Goal: Navigation & Orientation: Find specific page/section

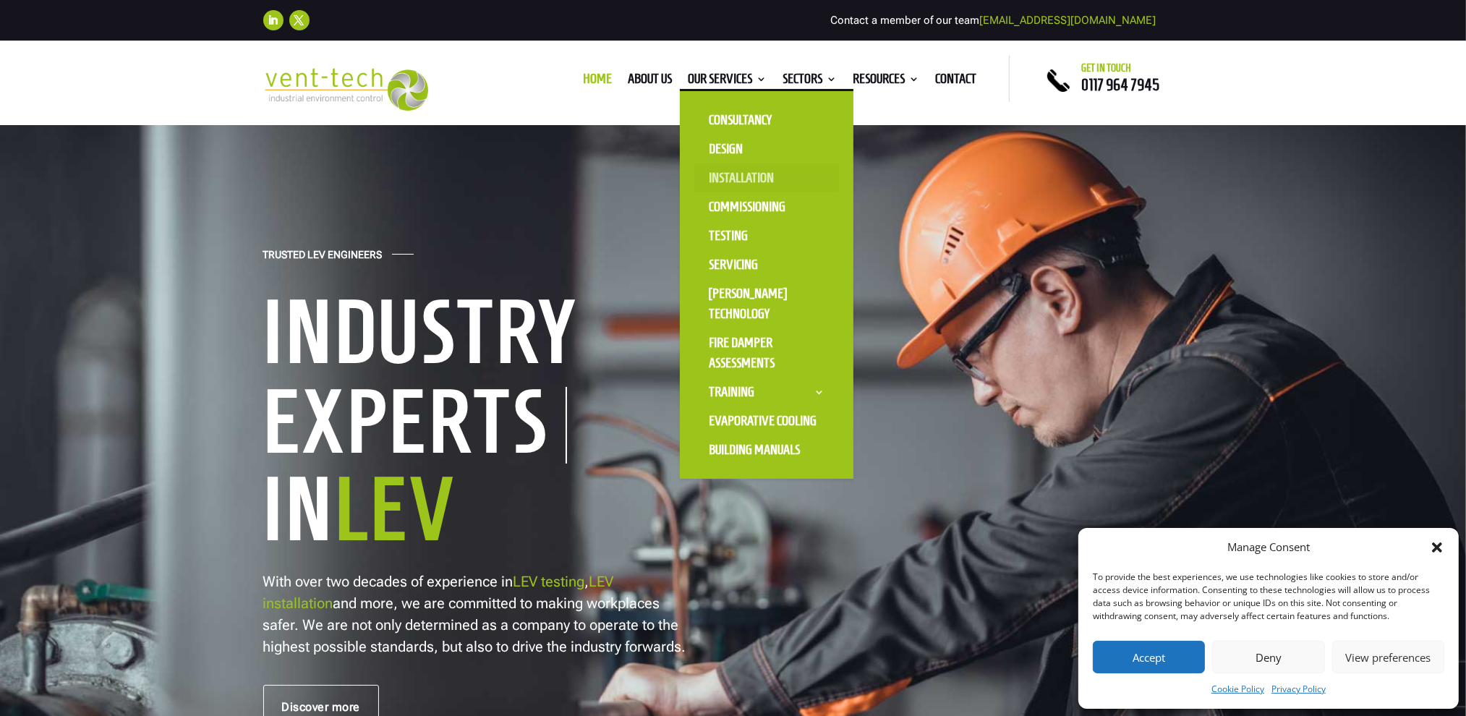
click at [733, 174] on link "Installation" at bounding box center [766, 177] width 145 height 29
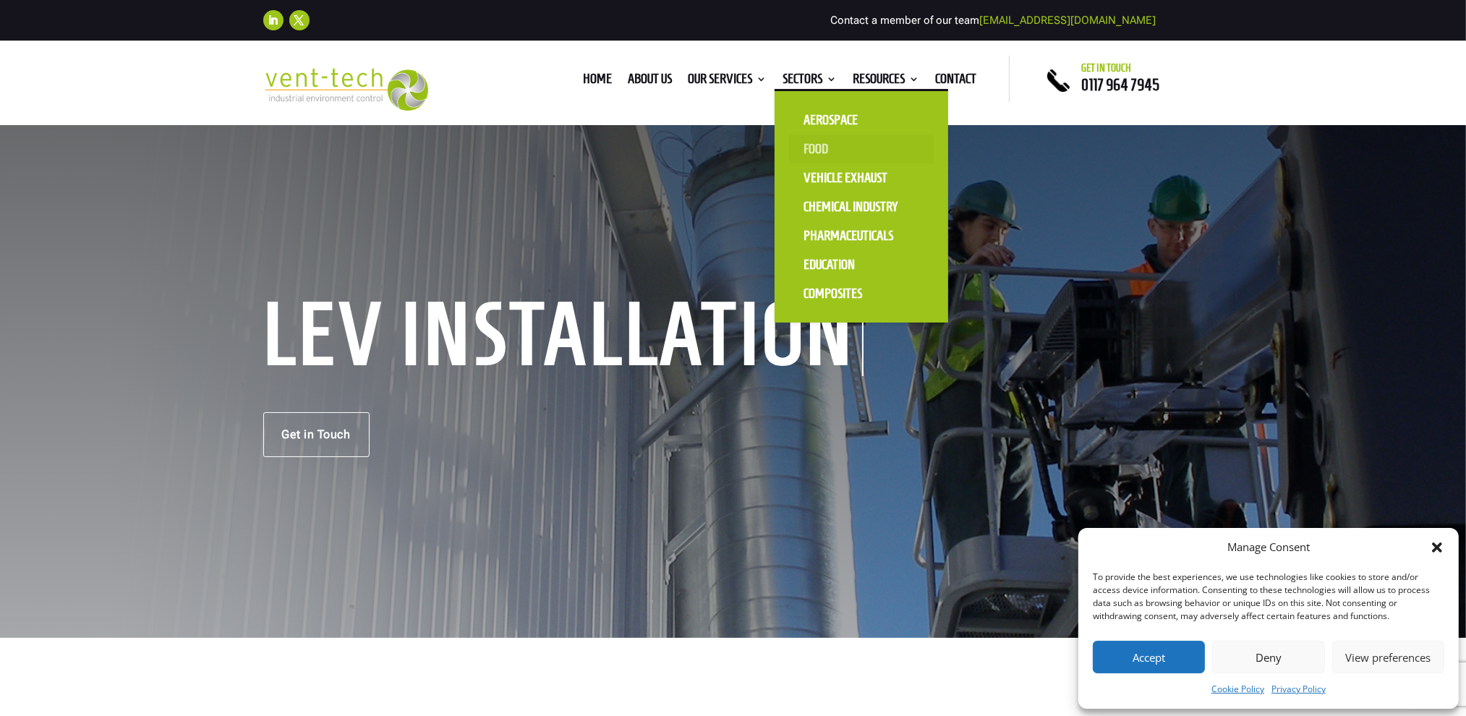
click at [816, 146] on link "Food" at bounding box center [861, 149] width 145 height 29
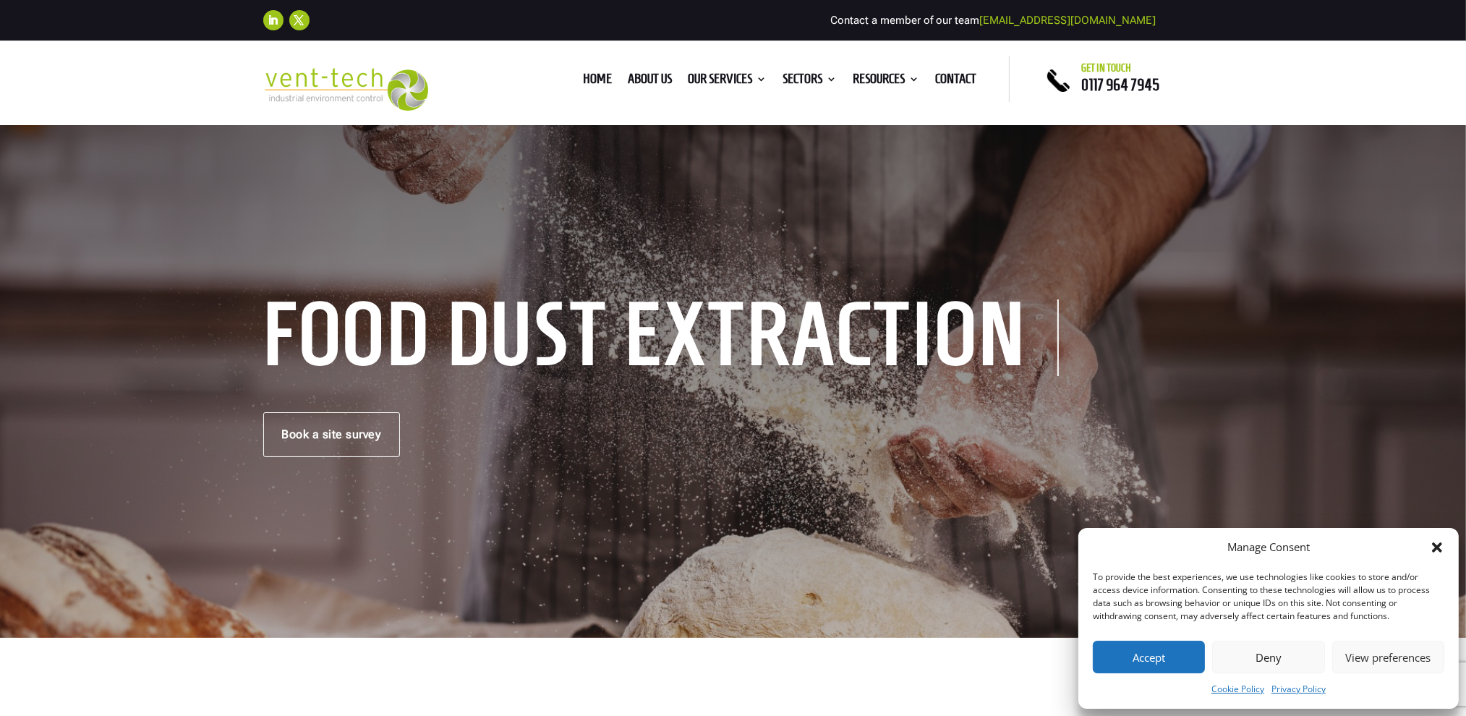
click at [1154, 659] on button "Accept" at bounding box center [1149, 657] width 112 height 33
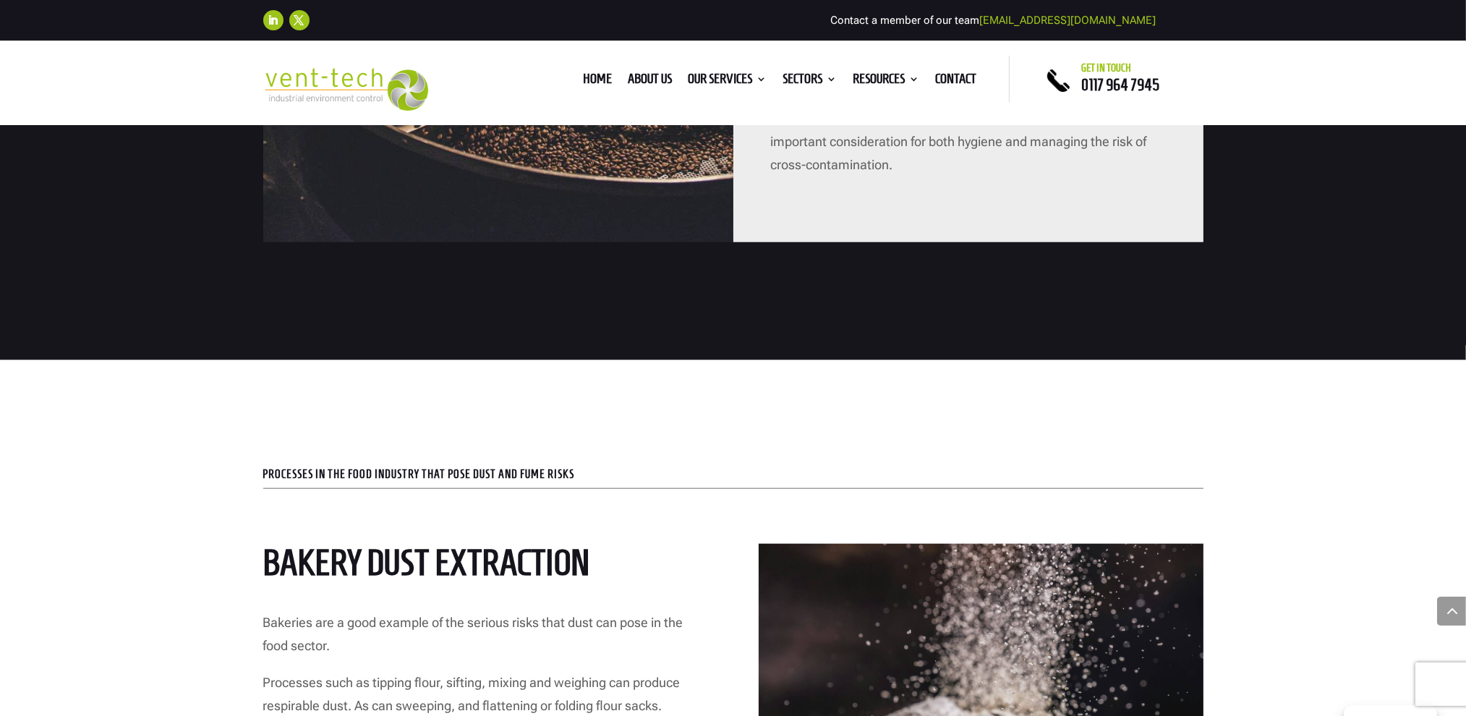
scroll to position [1808, 0]
